Goal: Book appointment/travel/reservation

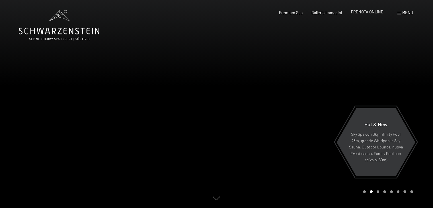
click at [372, 11] on span "PRENOTA ONLINE" at bounding box center [367, 11] width 32 height 5
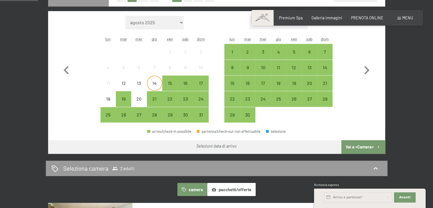
scroll to position [171, 0]
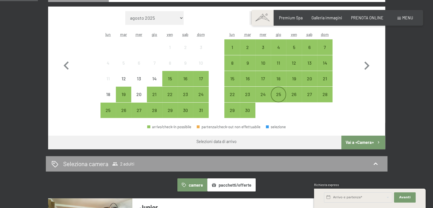
click at [278, 96] on div "25" at bounding box center [278, 99] width 14 height 14
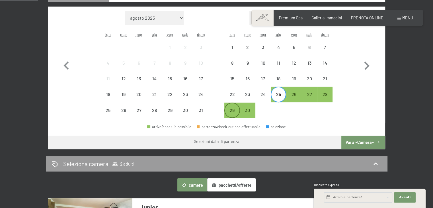
click at [226, 112] on div "29" at bounding box center [232, 115] width 14 height 14
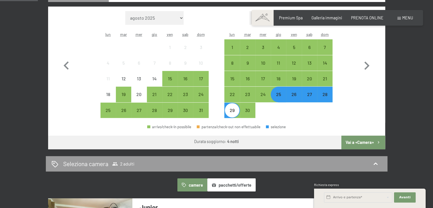
click at [363, 142] on button "Vai a «Camera»" at bounding box center [363, 143] width 44 height 14
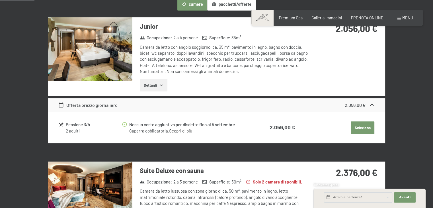
scroll to position [123, 0]
